Goal: Task Accomplishment & Management: Complete application form

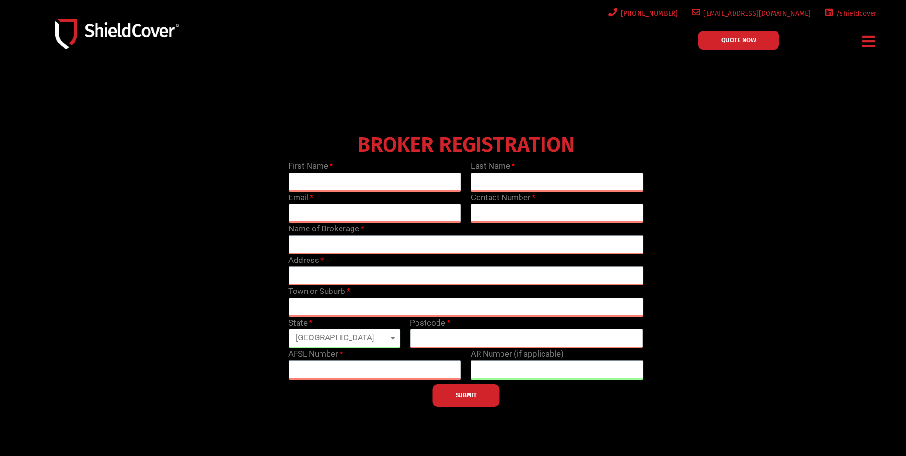
click at [343, 177] on input "text" at bounding box center [375, 181] width 173 height 19
type input "[PERSON_NAME]"
type input "[PERSON_NAME][EMAIL_ADDRESS][DOMAIN_NAME]"
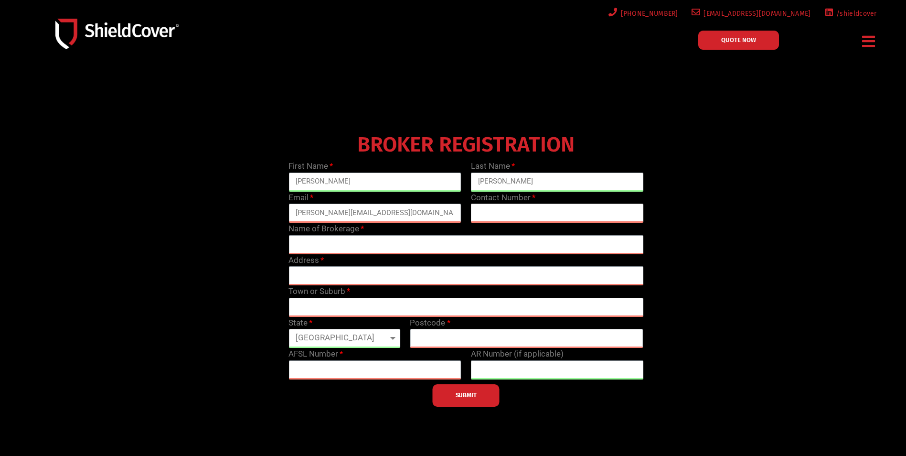
type input "0417448661"
type input "2000"
click at [355, 246] on input "text" at bounding box center [466, 244] width 355 height 19
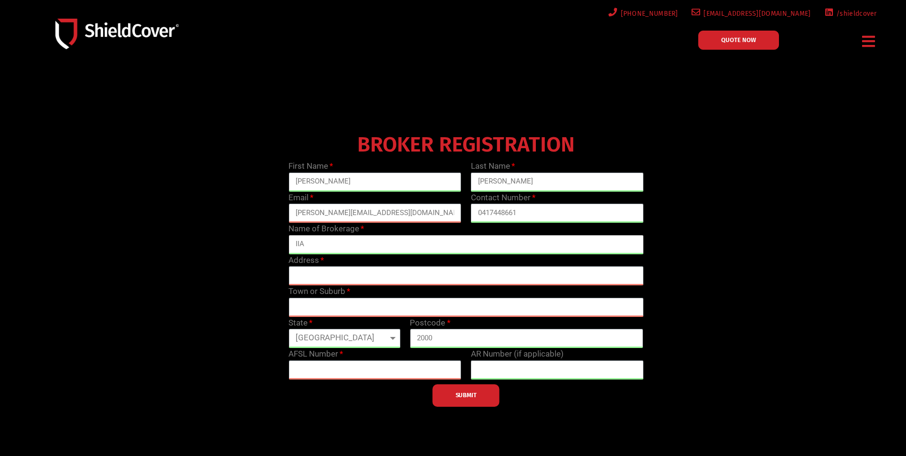
type input "IIA"
click at [375, 277] on input "text" at bounding box center [466, 275] width 355 height 19
type input "[STREET_ADDRESS]"
type input "[GEOGRAPHIC_DATA]"
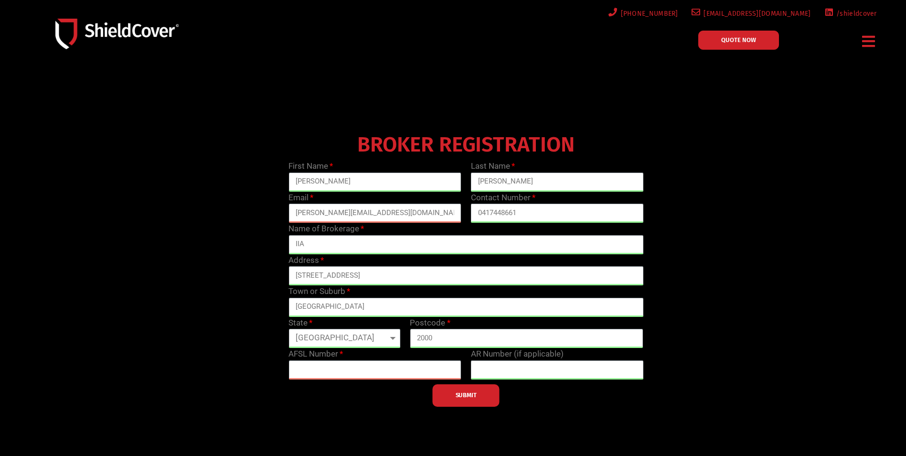
select select "[GEOGRAPHIC_DATA]"
click at [385, 370] on input "text" at bounding box center [375, 369] width 173 height 19
paste input "307107"
type input "307107"
click at [477, 394] on span "SUBMIT" at bounding box center [466, 395] width 21 height 2
